Goal: Task Accomplishment & Management: Manage account settings

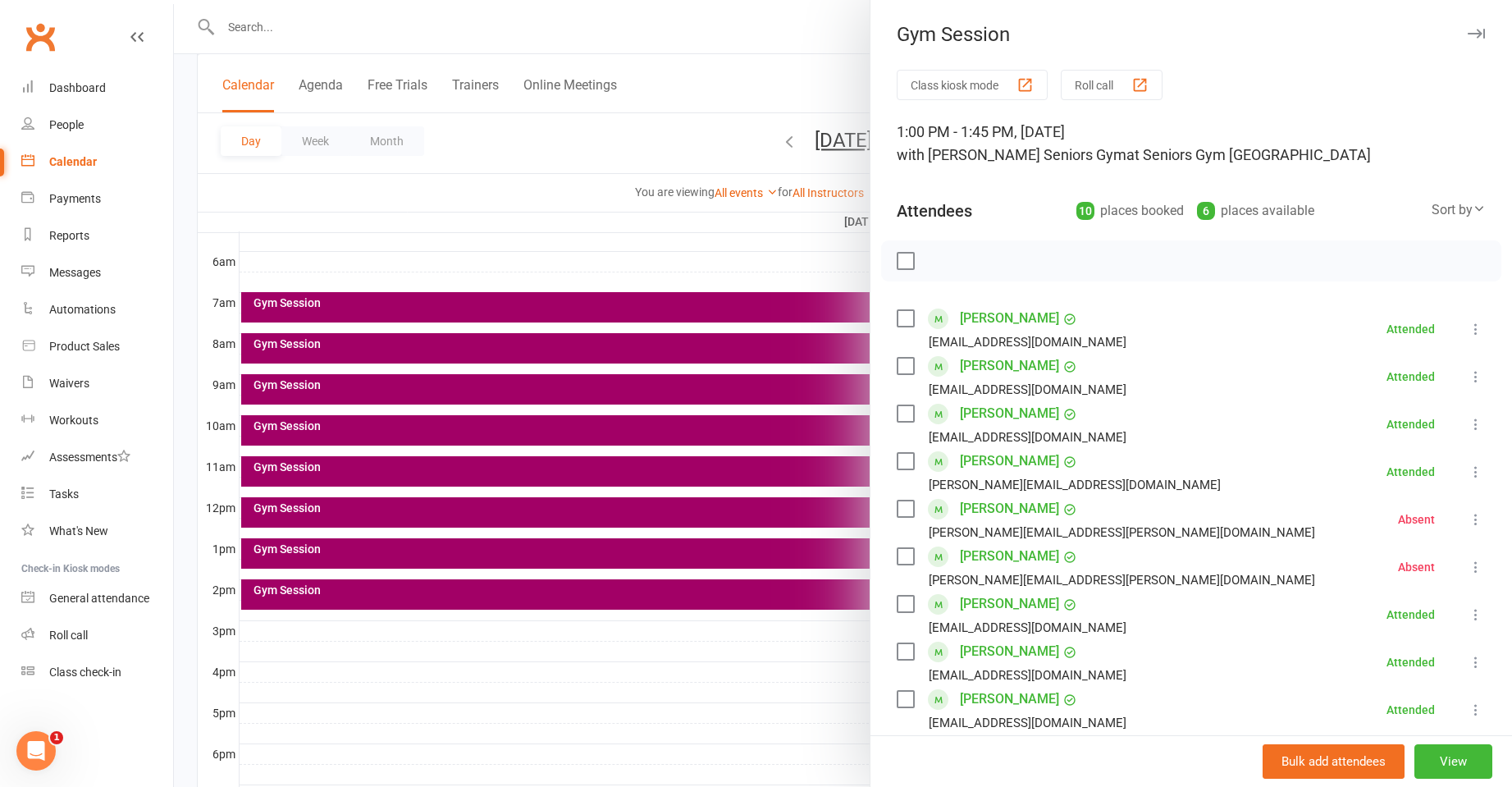
click at [619, 260] on div at bounding box center [843, 394] width 1338 height 787
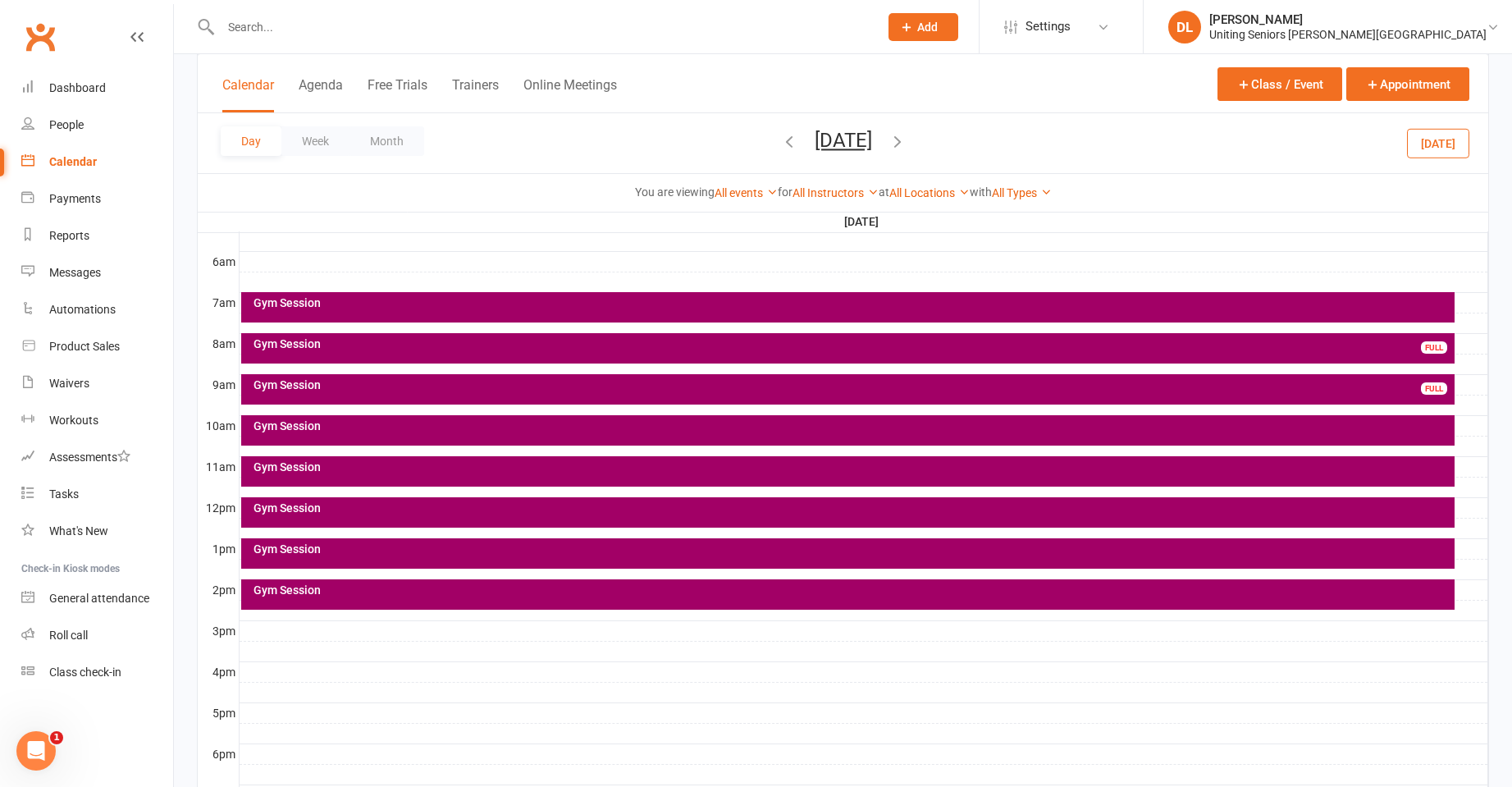
click at [1441, 147] on button "[DATE]" at bounding box center [1437, 143] width 62 height 30
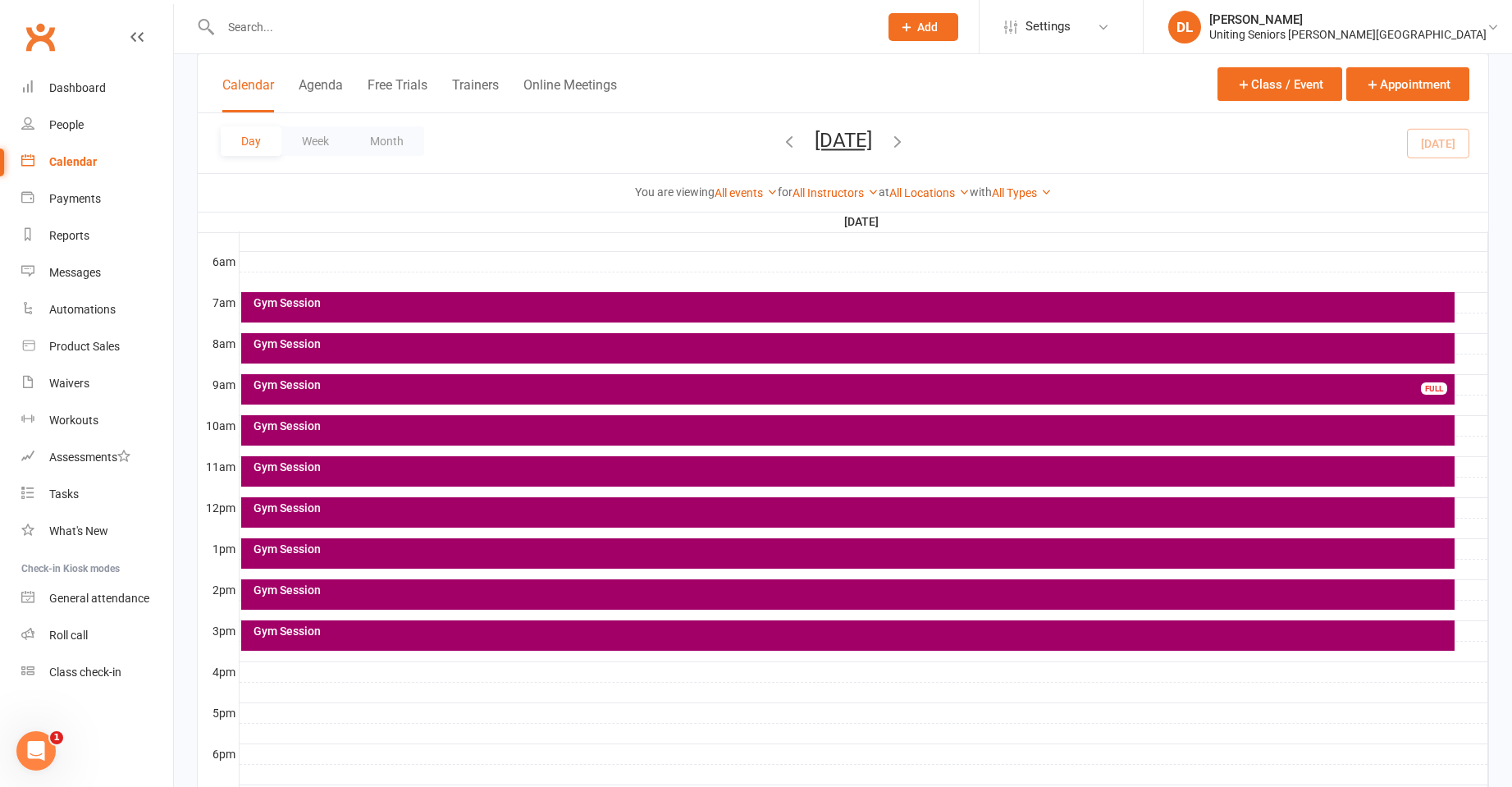
click at [287, 551] on div "Gym Session" at bounding box center [852, 549] width 1200 height 11
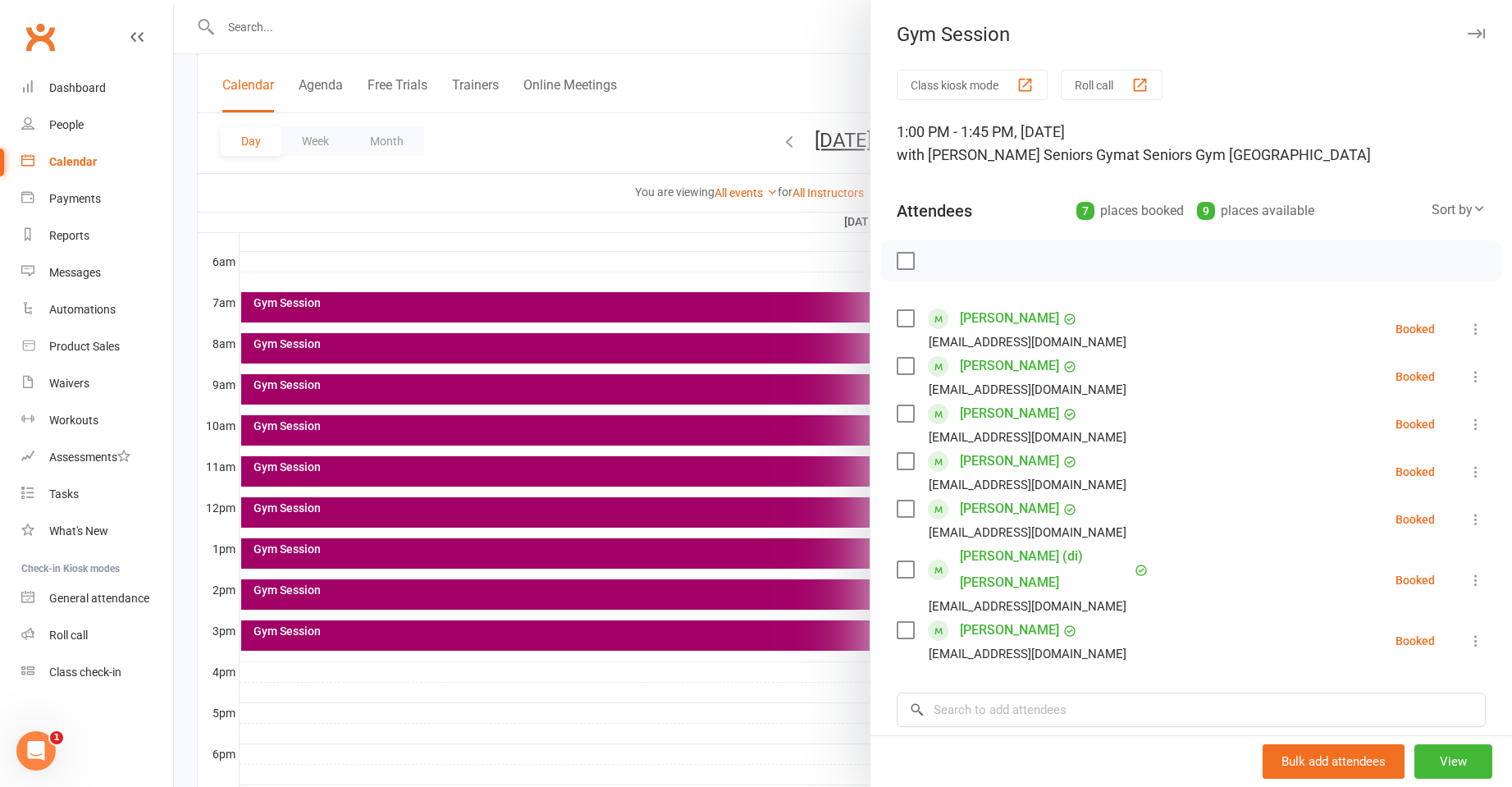
scroll to position [82, 0]
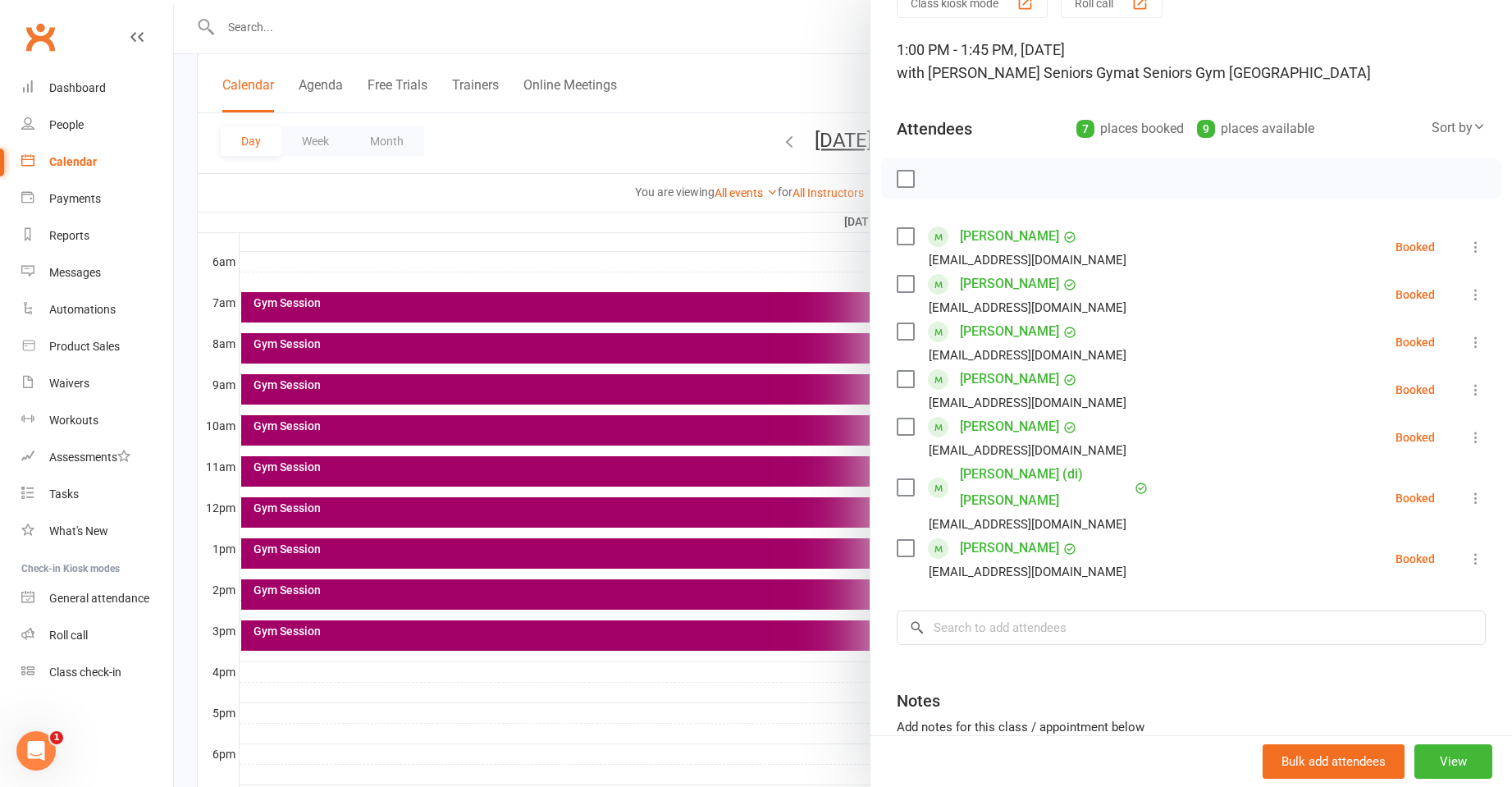
click at [1468, 387] on icon at bounding box center [1477, 390] width 17 height 17
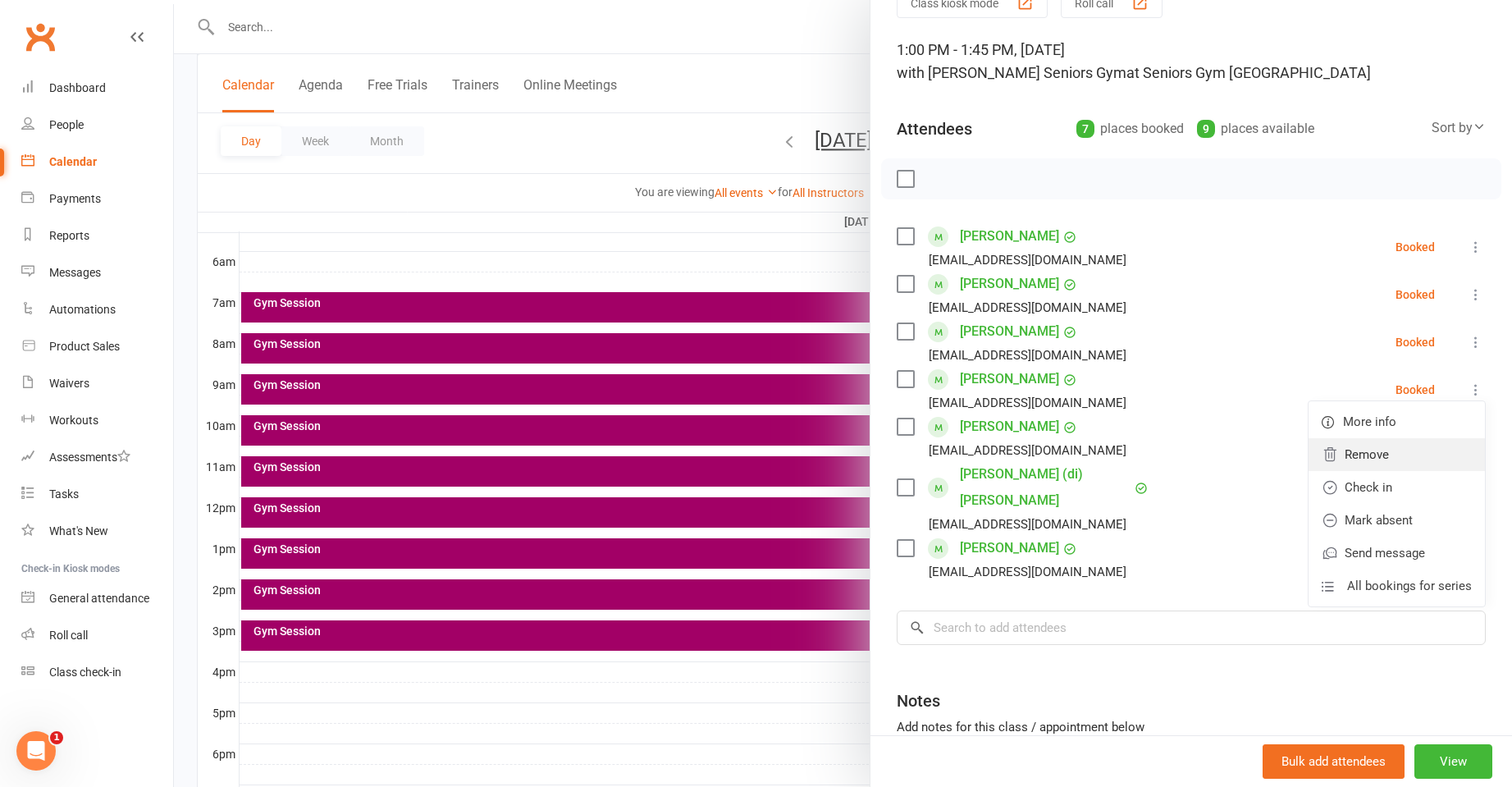
click at [1403, 456] on link "Remove" at bounding box center [1396, 454] width 176 height 33
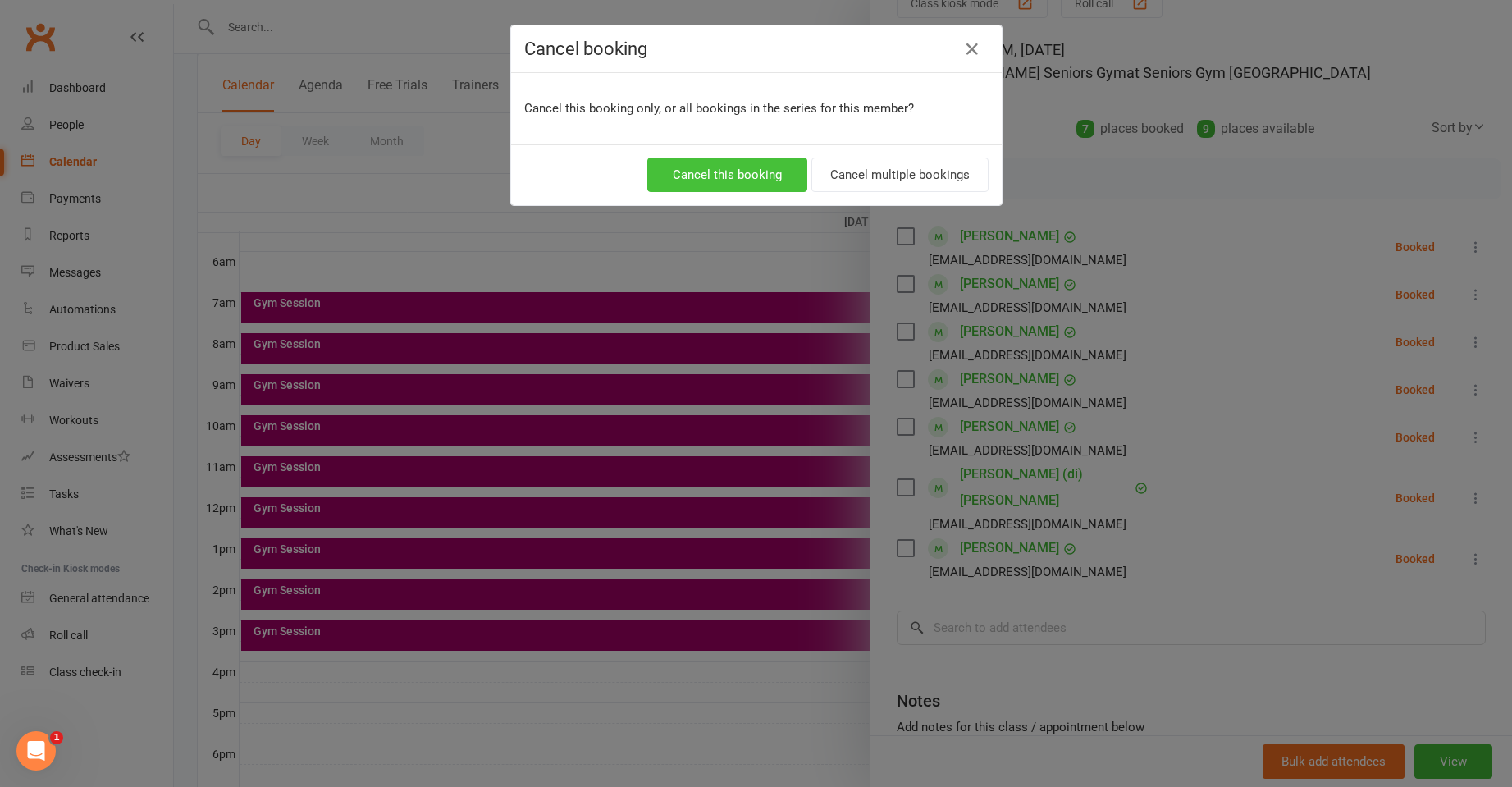
click at [728, 180] on button "Cancel this booking" at bounding box center [727, 174] width 160 height 35
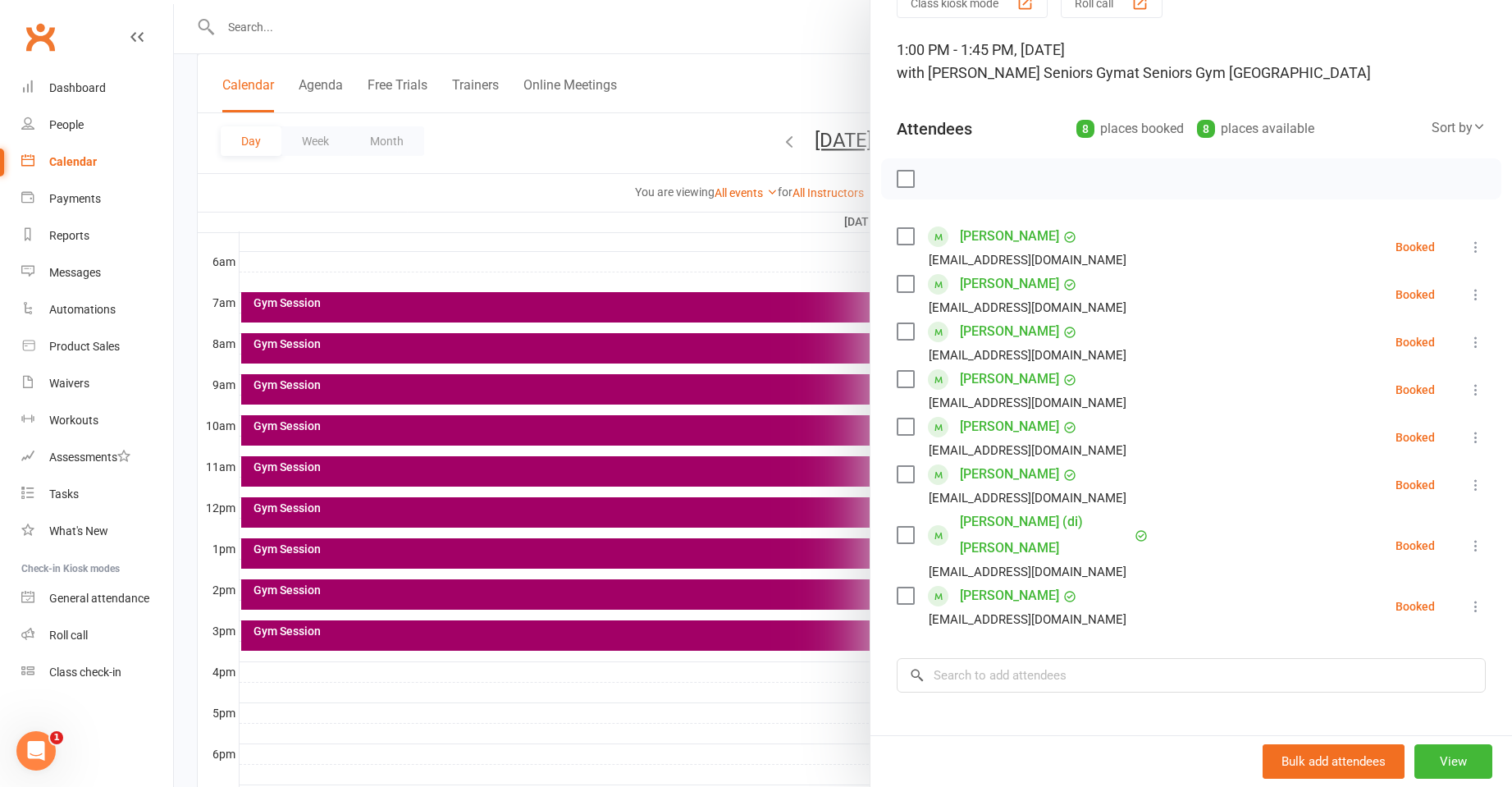
click at [273, 35] on div at bounding box center [843, 394] width 1338 height 787
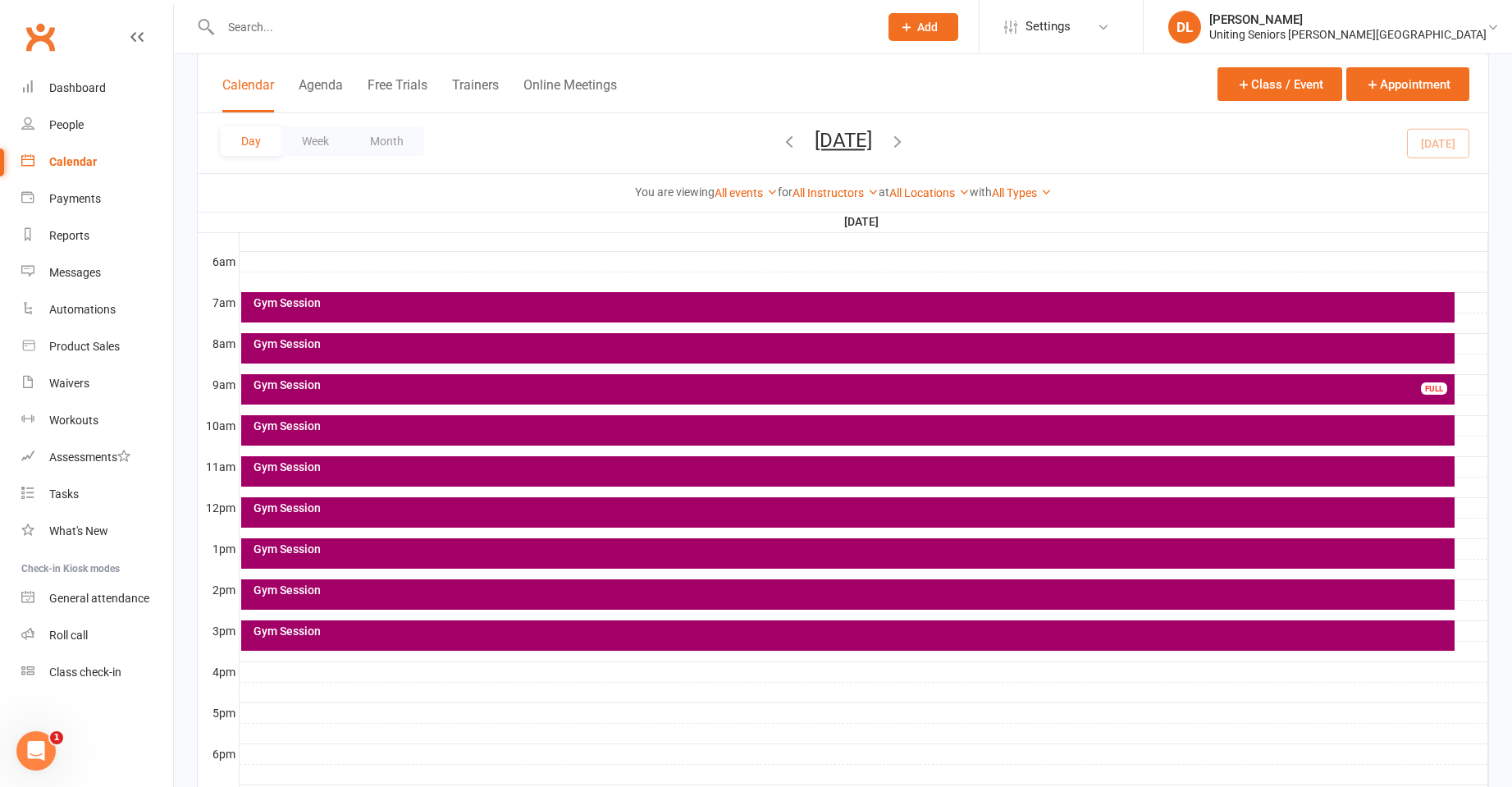
click at [273, 35] on input "text" at bounding box center [541, 27] width 652 height 23
click at [907, 136] on icon "button" at bounding box center [897, 141] width 18 height 18
click at [907, 140] on icon "button" at bounding box center [897, 141] width 18 height 18
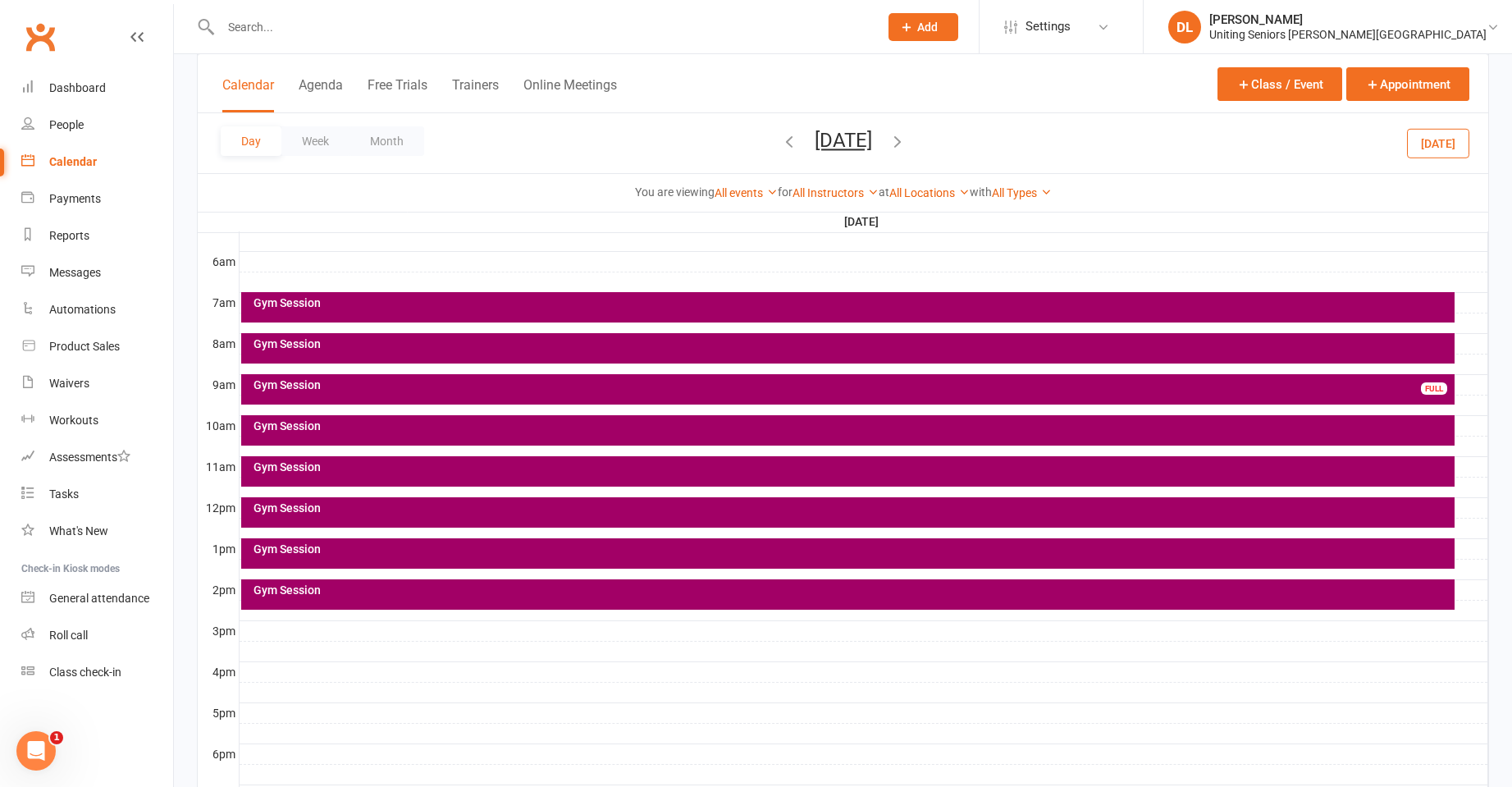
click at [664, 30] on input "text" at bounding box center [541, 27] width 652 height 23
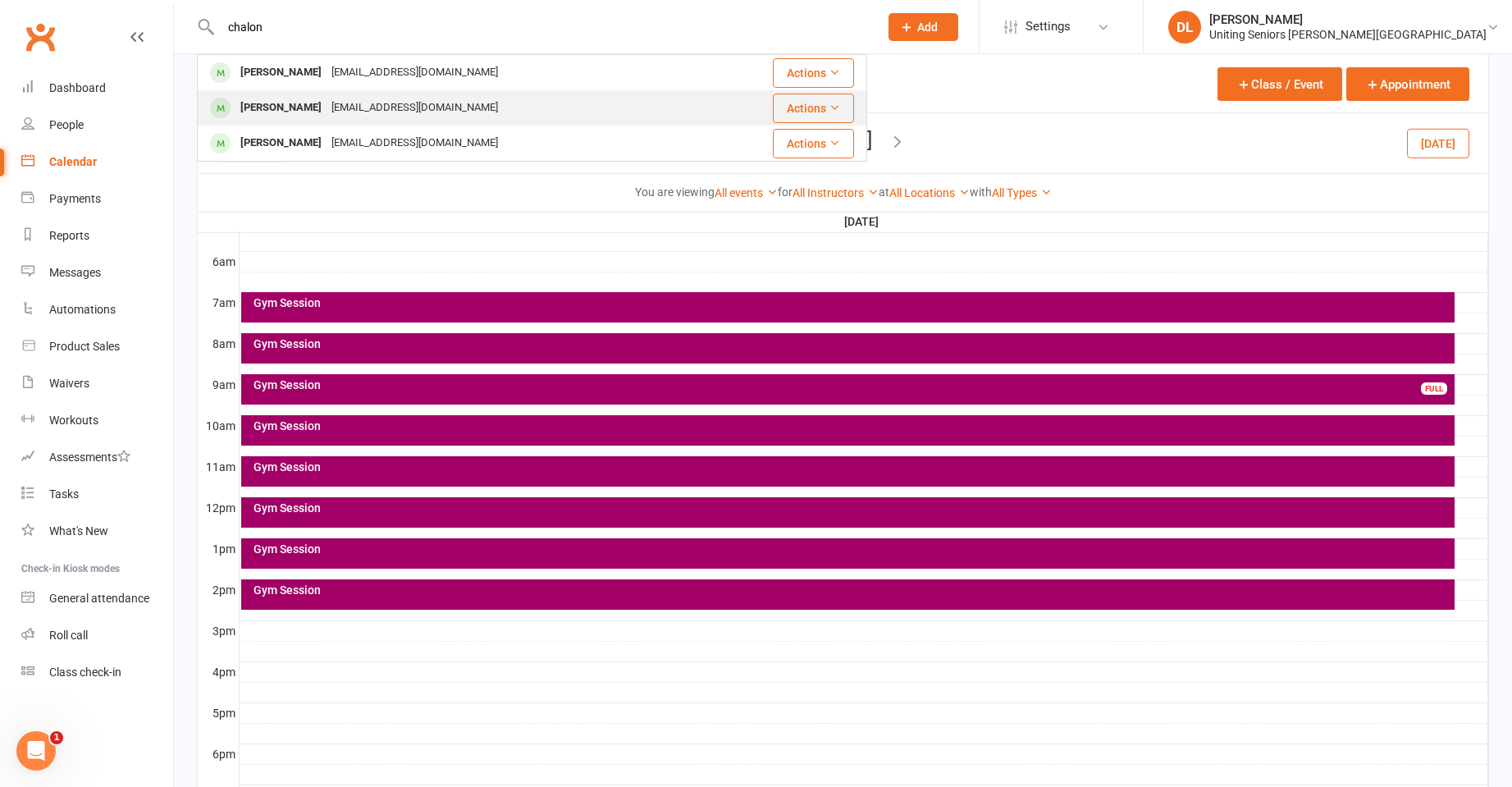
type input "chalon"
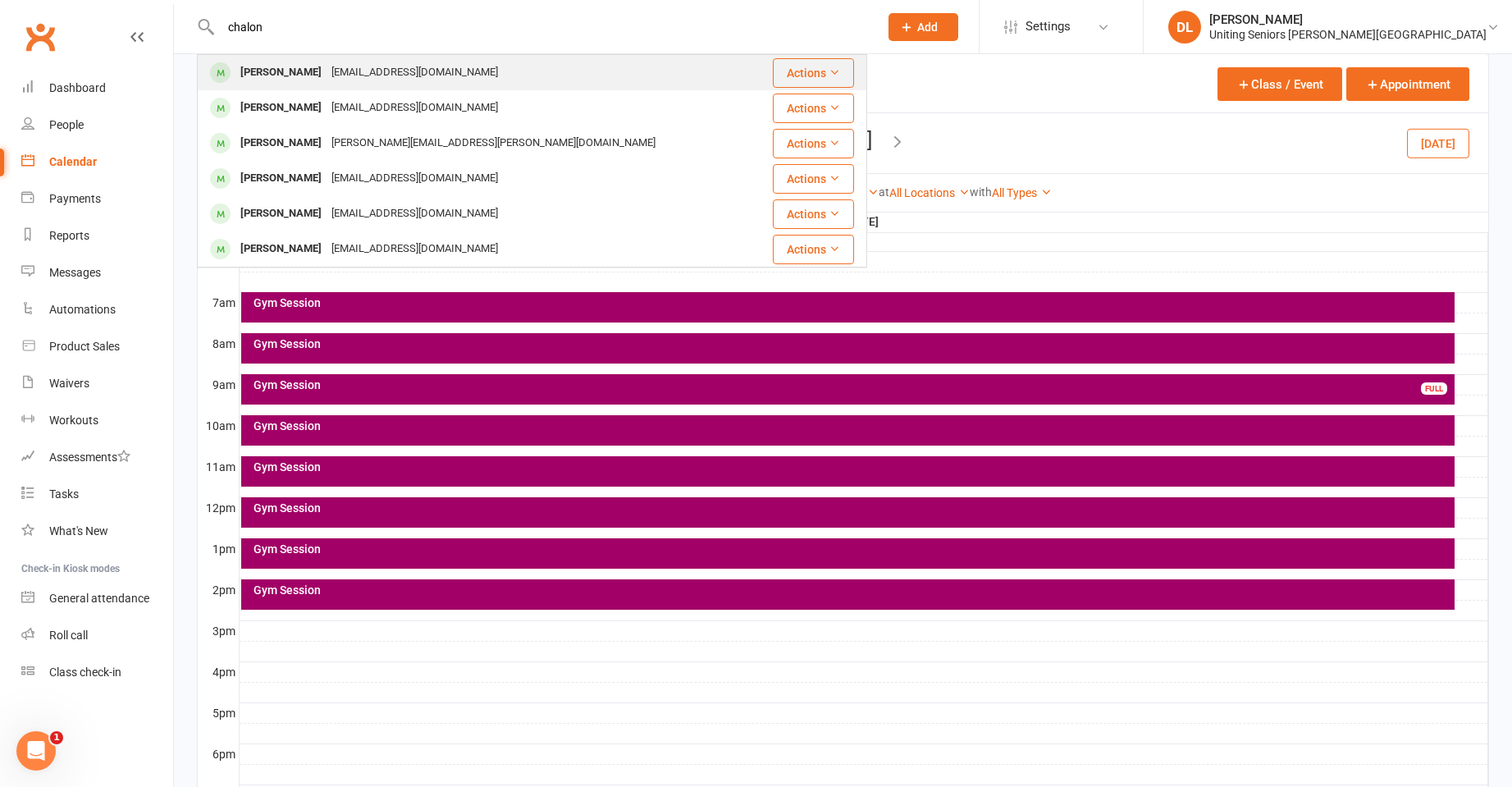
click at [647, 100] on div "[PERSON_NAME] [EMAIL_ADDRESS][DOMAIN_NAME]" at bounding box center [476, 108] width 556 height 34
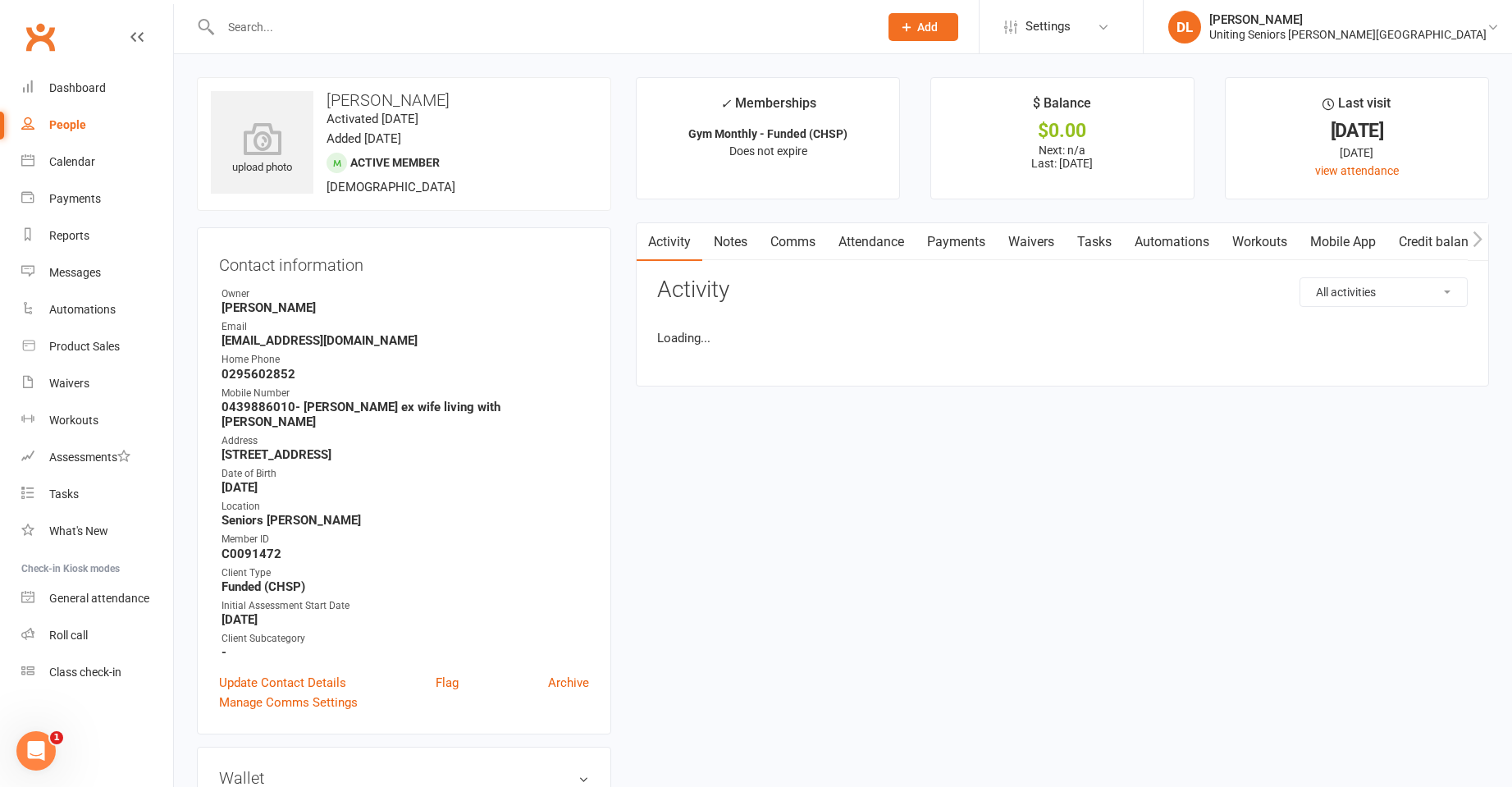
click at [461, 32] on input "text" at bounding box center [541, 27] width 652 height 23
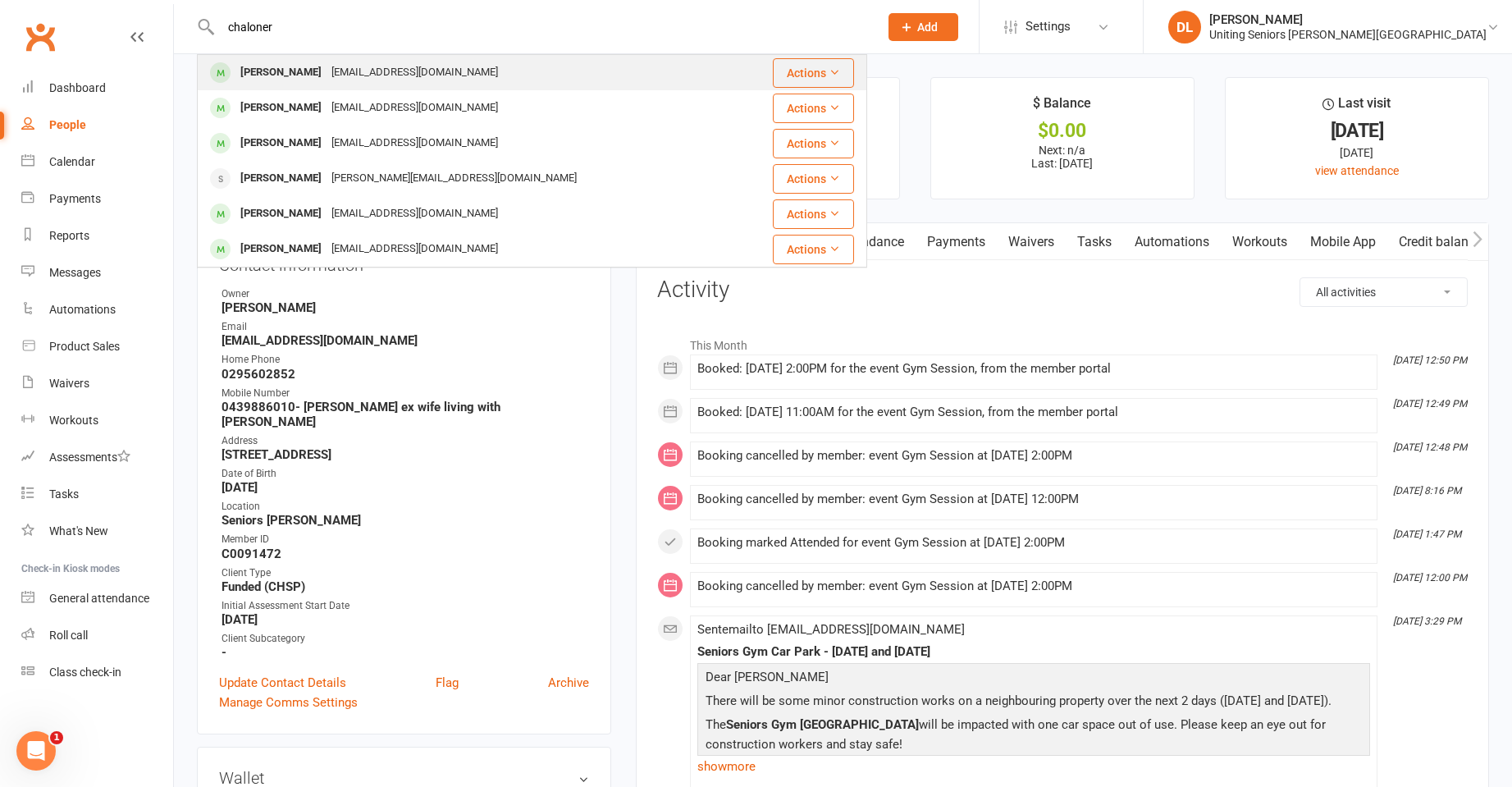
type input "chaloner"
click at [495, 67] on div "[PERSON_NAME] [EMAIL_ADDRESS][DOMAIN_NAME]" at bounding box center [467, 73] width 537 height 34
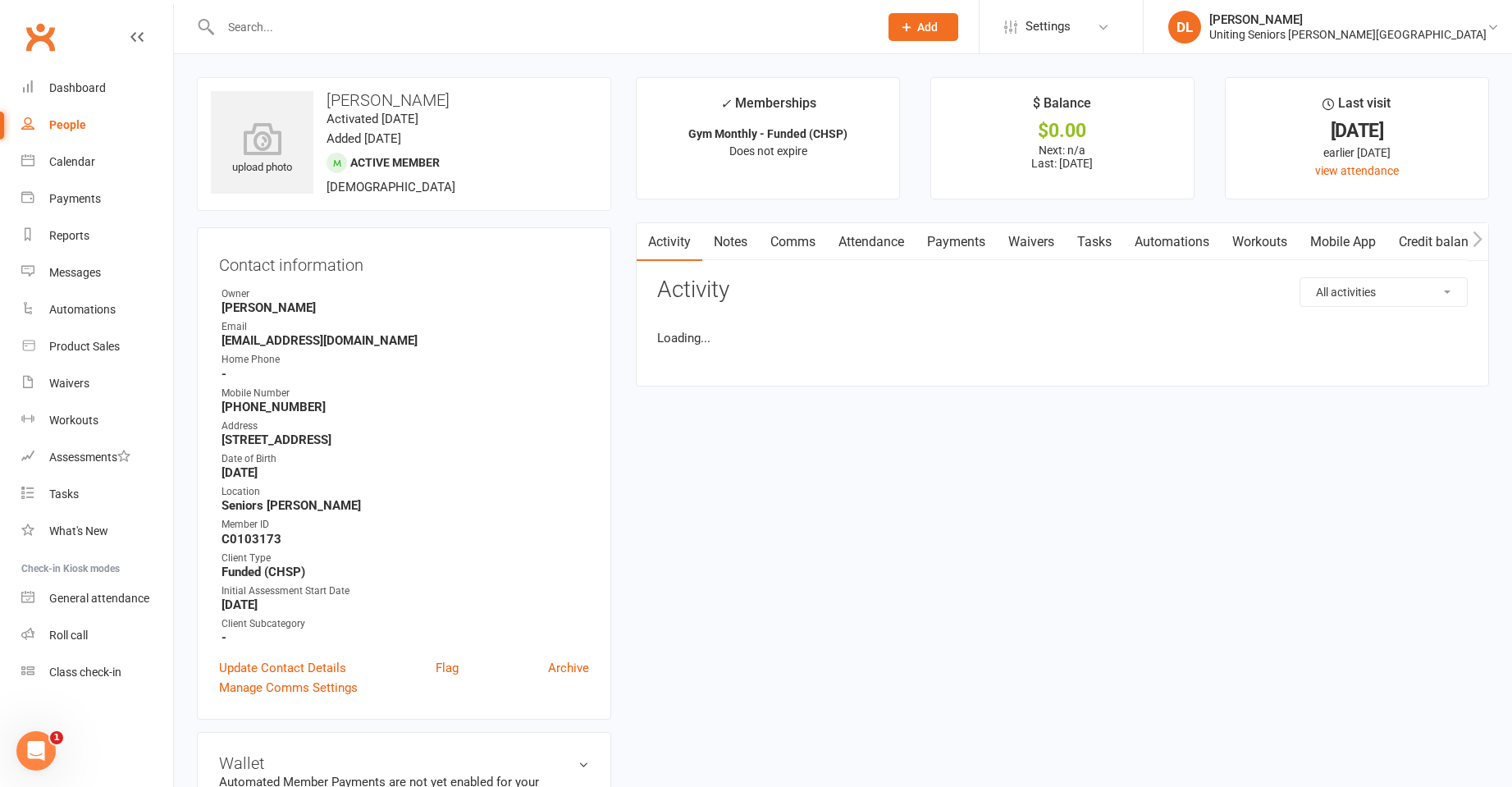
click at [879, 239] on link "Attendance" at bounding box center [871, 242] width 89 height 37
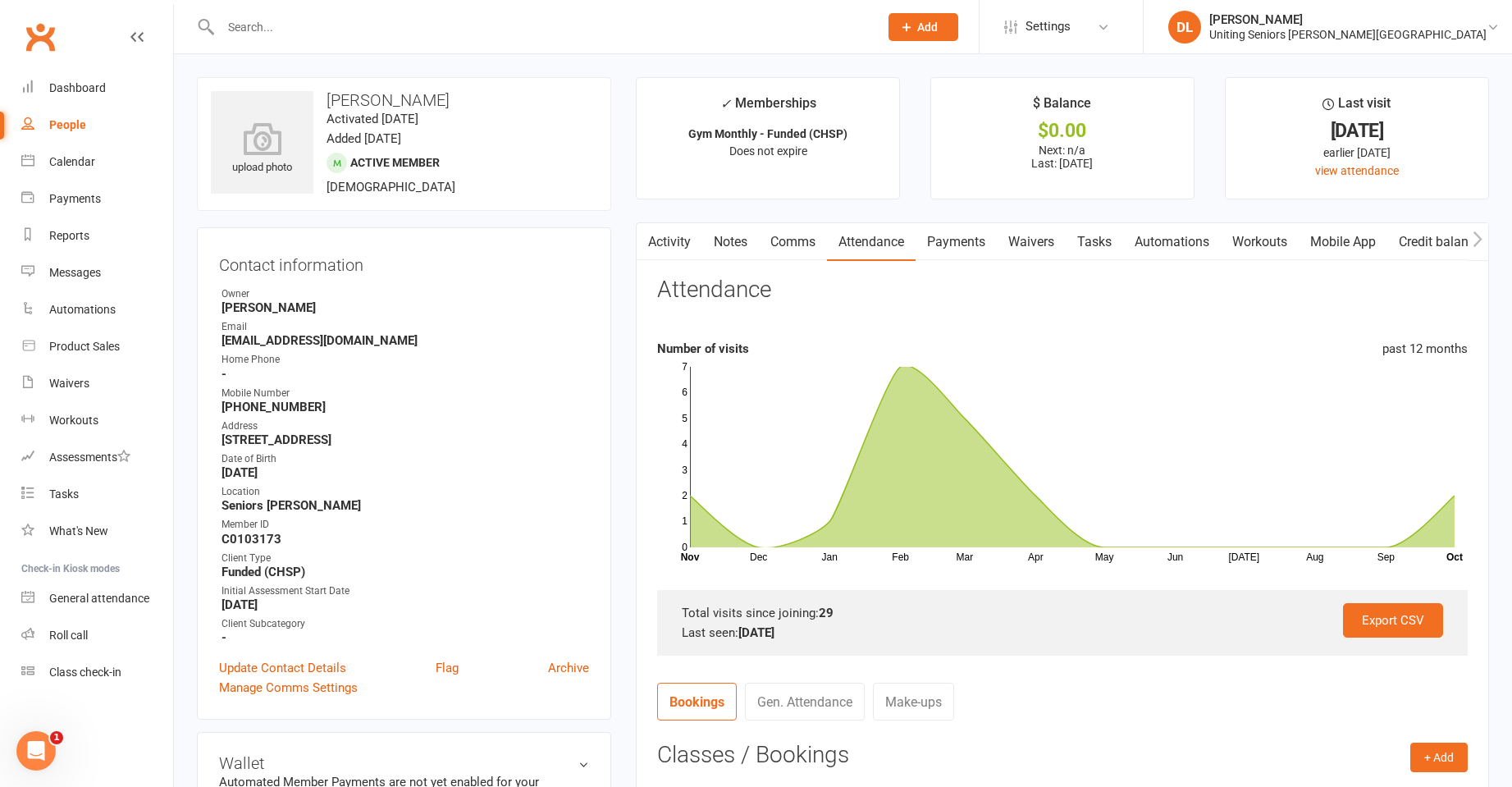
click at [674, 241] on link "Activity" at bounding box center [669, 242] width 65 height 37
